Goal: Information Seeking & Learning: Learn about a topic

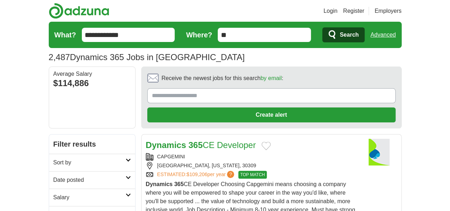
click at [53, 176] on h2 "Date posted" at bounding box center [89, 180] width 72 height 9
click at [53, 193] on link "Last 24 hours" at bounding box center [92, 197] width 78 height 9
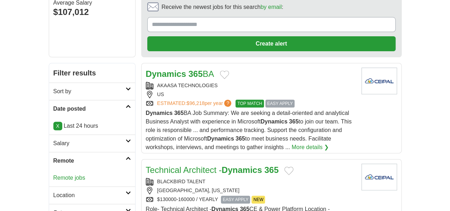
click at [53, 175] on link "Remote jobs" at bounding box center [69, 178] width 32 height 6
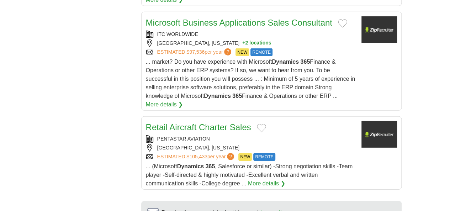
scroll to position [1030, 0]
